Goal: Task Accomplishment & Management: Manage account settings

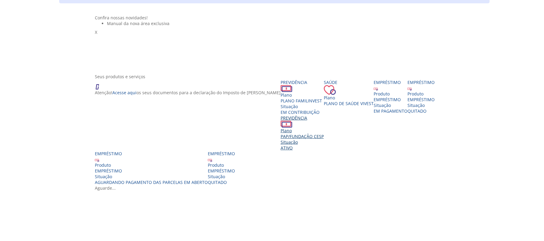
scroll to position [80, 0]
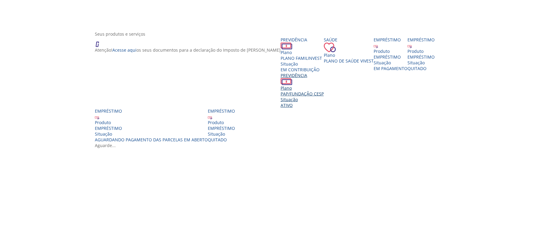
click at [281, 92] on span "PAP/FUNDAÇÃO CESP" at bounding box center [302, 94] width 43 height 6
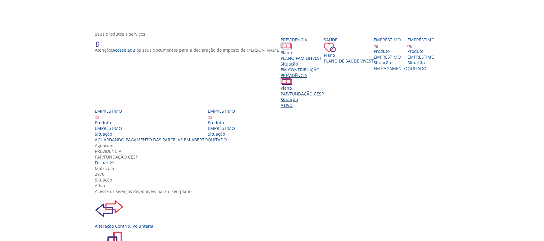
scroll to position [40, 0]
click at [124, 194] on img "Vivest" at bounding box center [109, 208] width 29 height 29
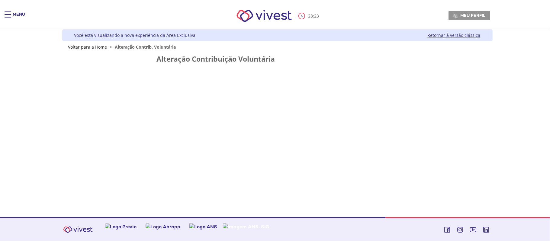
click at [8, 12] on div "Main header" at bounding box center [8, 17] width 7 height 12
